Goal: Task Accomplishment & Management: Complete application form

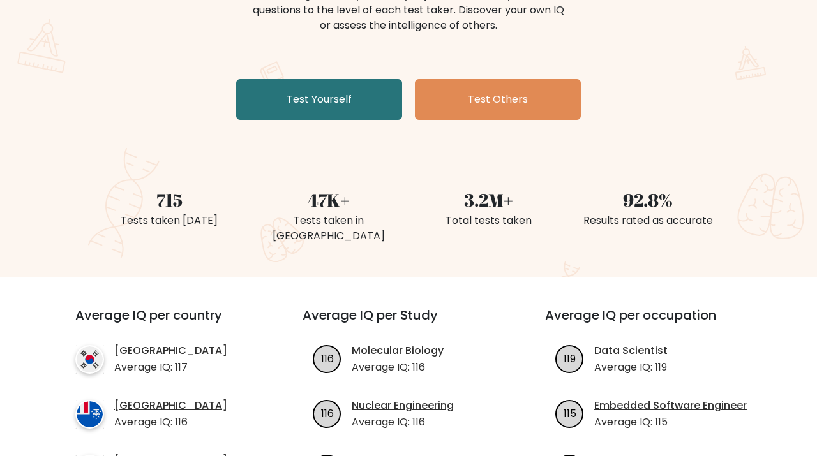
scroll to position [194, 0]
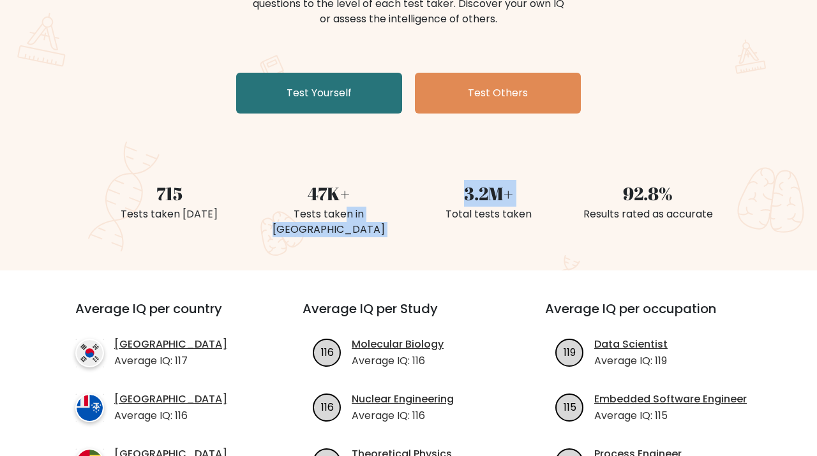
drag, startPoint x: 320, startPoint y: 218, endPoint x: 410, endPoint y: 218, distance: 90.0
click at [410, 218] on div "715 Tests taken today 47K+ Tests taken in Morocco 3.2M+ Total tests taken 92.8%…" at bounding box center [408, 194] width 638 height 91
click at [394, 226] on div "The Brght Adaptive IQ Test The Brght Test dynamically adjusts the difficulty of…" at bounding box center [408, 73] width 817 height 395
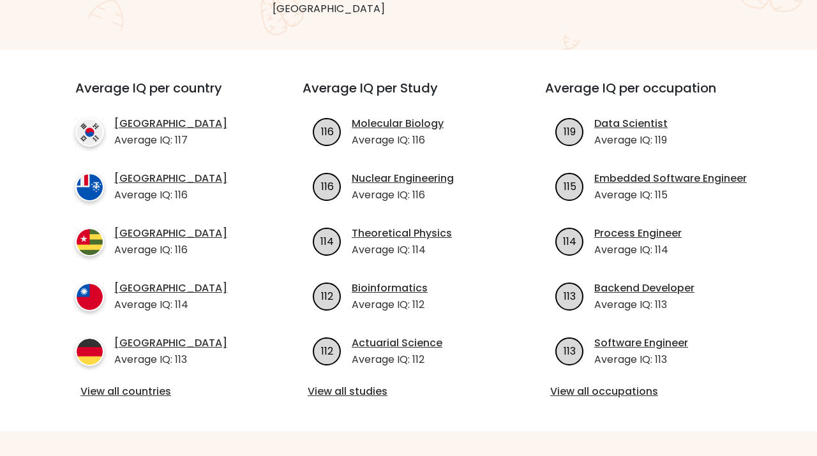
scroll to position [416, 0]
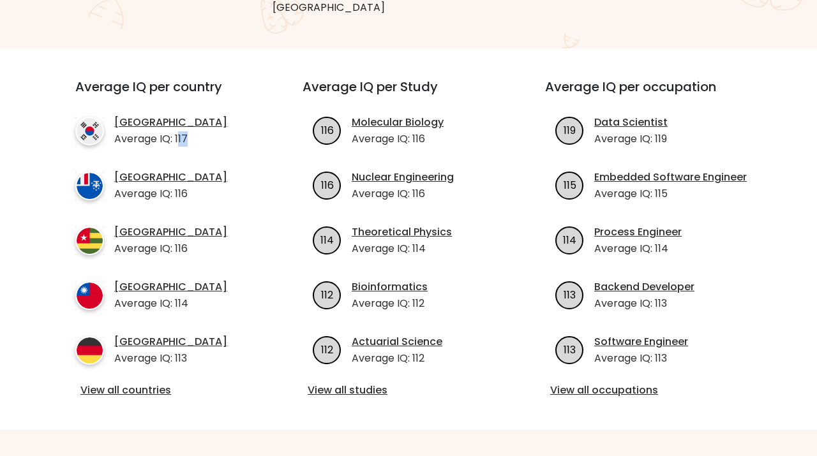
drag, startPoint x: 177, startPoint y: 126, endPoint x: 227, endPoint y: 132, distance: 50.1
click at [227, 132] on ul "South Korea Average IQ: 117 French Southern Territories Average IQ: 116 Togo Av…" at bounding box center [165, 241] width 181 height 252
click at [179, 132] on p "Average IQ: 117" at bounding box center [170, 139] width 113 height 15
drag, startPoint x: 174, startPoint y: 124, endPoint x: 199, endPoint y: 123, distance: 24.3
click at [199, 123] on li "South Korea Average IQ: 117" at bounding box center [165, 131] width 181 height 32
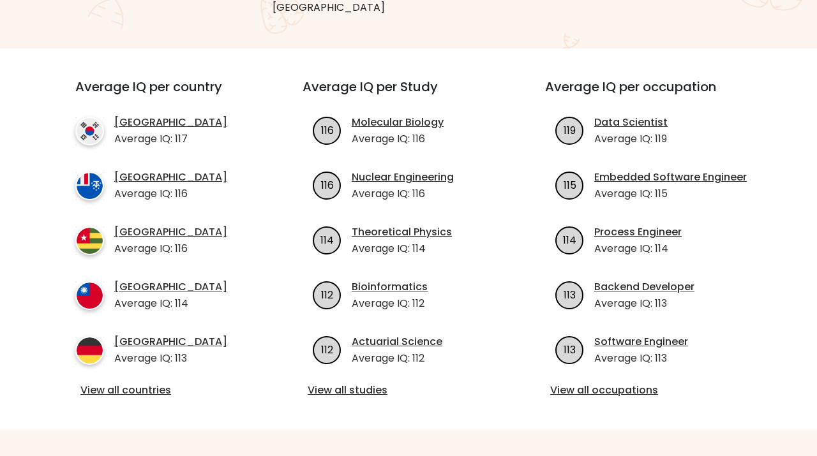
click at [188, 227] on li "Togo Average IQ: 116" at bounding box center [165, 241] width 181 height 32
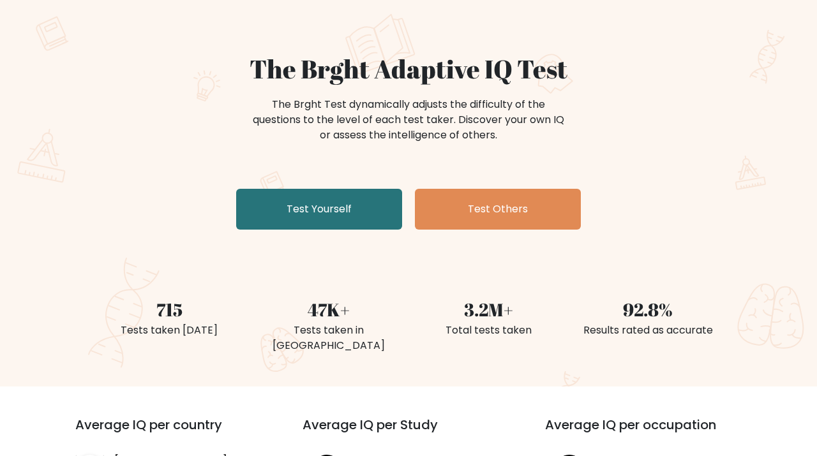
scroll to position [0, 0]
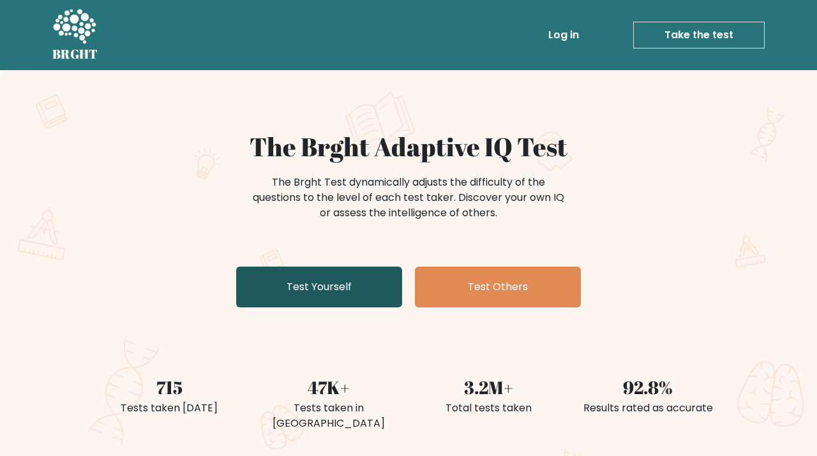
click at [349, 285] on link "Test Yourself" at bounding box center [319, 287] width 166 height 41
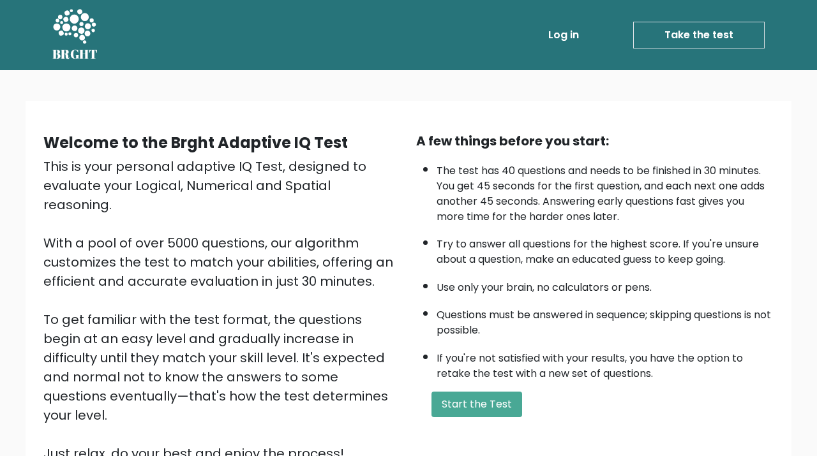
scroll to position [139, 0]
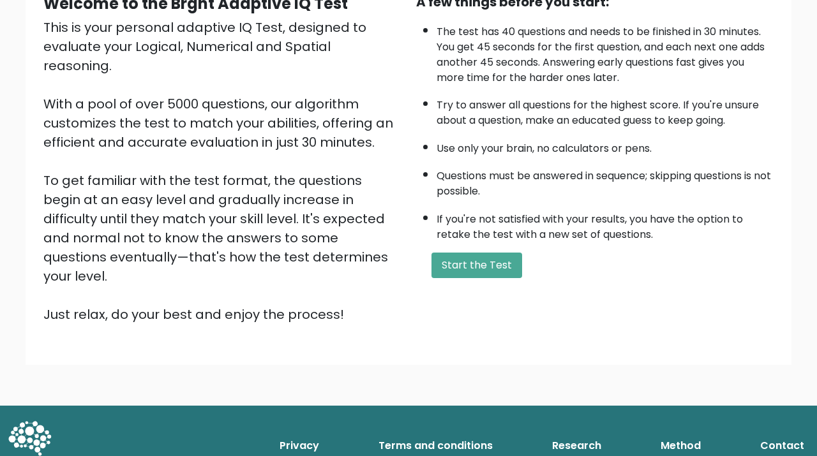
click at [453, 270] on div "A few things before you start: The test has 40 questions and needs to be finish…" at bounding box center [595, 158] width 373 height 332
click at [465, 278] on button "Start the Test" at bounding box center [477, 266] width 91 height 26
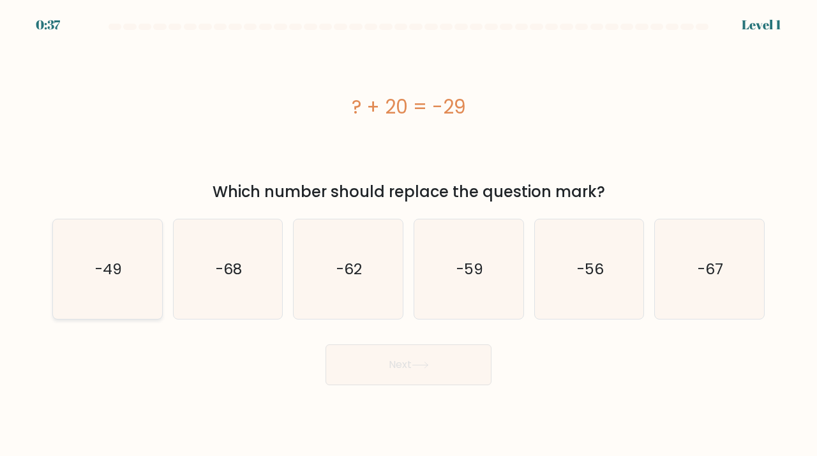
click at [147, 262] on icon "-49" at bounding box center [107, 270] width 100 height 100
click at [409, 235] on input "a. -49" at bounding box center [409, 232] width 1 height 6
radio input "true"
click at [381, 365] on button "Next" at bounding box center [409, 365] width 166 height 41
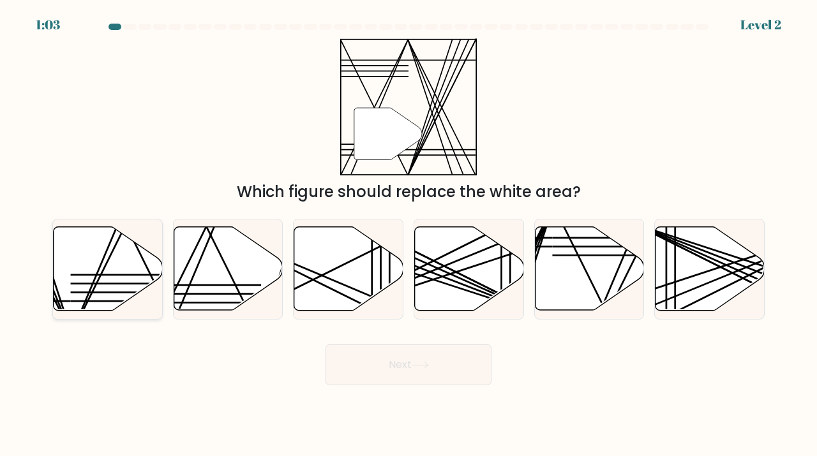
click at [116, 265] on icon at bounding box center [108, 269] width 109 height 84
click at [409, 235] on input "a." at bounding box center [409, 232] width 1 height 6
radio input "true"
click at [243, 289] on icon at bounding box center [228, 269] width 109 height 84
click at [409, 235] on input "b." at bounding box center [409, 232] width 1 height 6
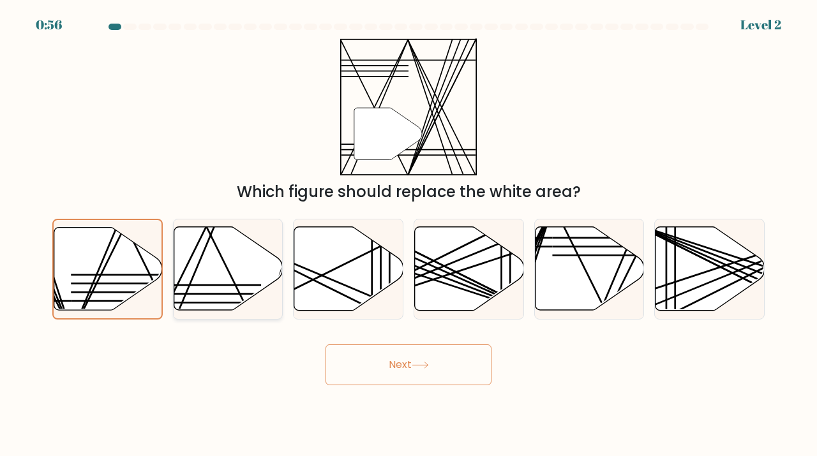
radio input "true"
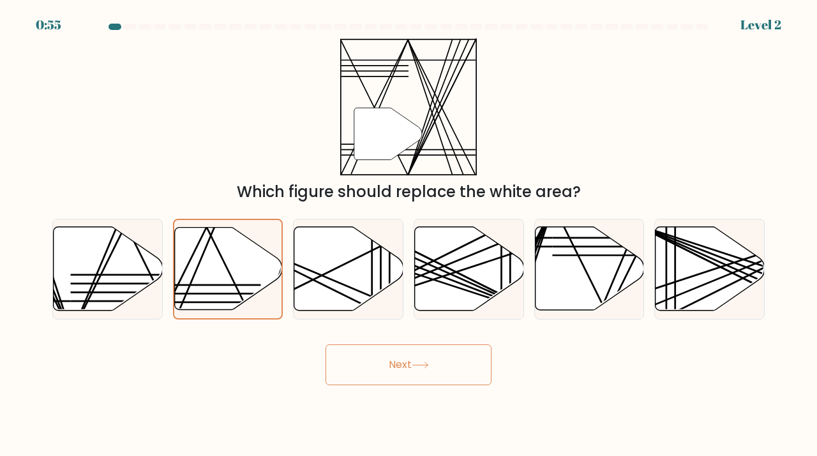
click at [423, 366] on icon at bounding box center [419, 366] width 15 height 6
